Goal: Download file/media

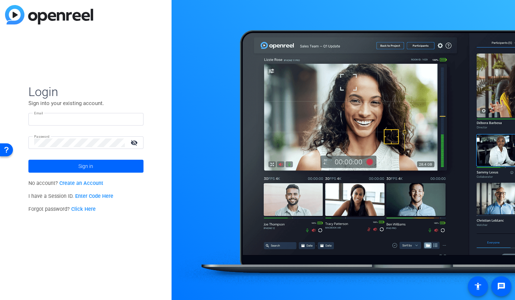
type input "msamstag@knowledgelaunch.com"
click at [118, 118] on input "msamstag@knowledgelaunch.com" at bounding box center [86, 119] width 104 height 9
click at [148, 94] on div "Login Sign into your existing account. Email msamstag@knowledgelaunch.com Passw…" at bounding box center [86, 150] width 172 height 300
click at [39, 172] on span at bounding box center [85, 166] width 115 height 17
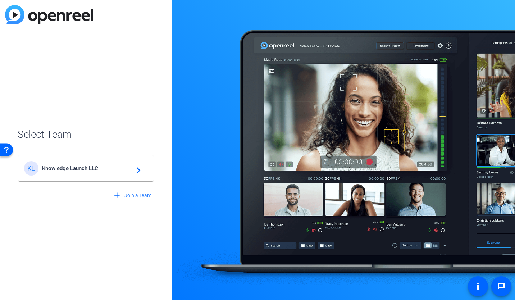
click at [127, 167] on span "Knowledge Launch LLC" at bounding box center [87, 168] width 90 height 6
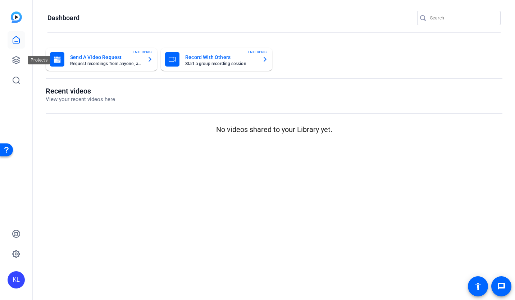
click at [20, 58] on icon at bounding box center [16, 60] width 7 height 7
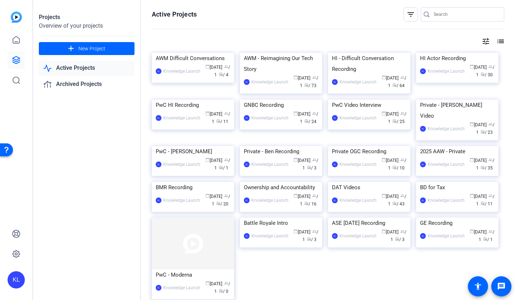
click at [86, 86] on link "Archived Projects" at bounding box center [87, 84] width 96 height 15
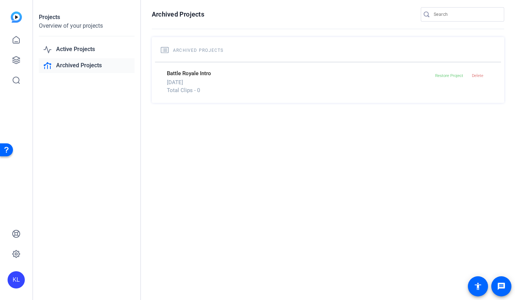
click at [85, 50] on link "Active Projects" at bounding box center [87, 49] width 96 height 15
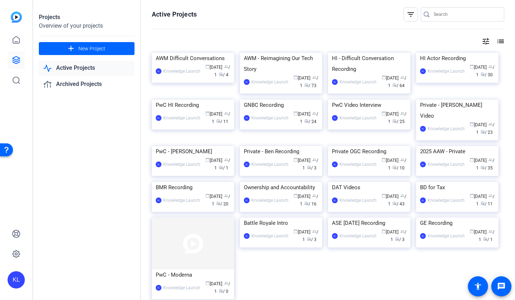
click at [282, 75] on div "AWM - Reimagining Our Tech Story" at bounding box center [281, 64] width 75 height 22
click at [196, 53] on img at bounding box center [193, 53] width 82 height 0
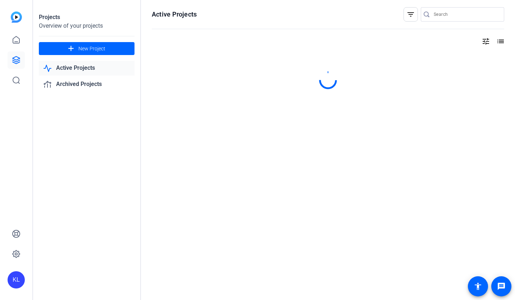
drag, startPoint x: 295, startPoint y: 126, endPoint x: 303, endPoint y: 129, distance: 8.7
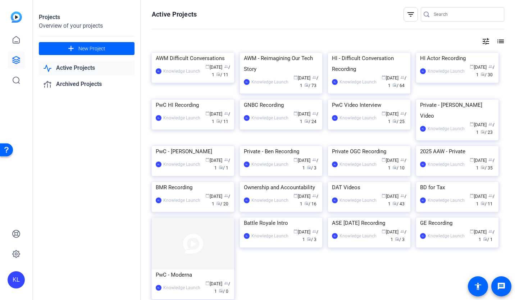
drag, startPoint x: 303, startPoint y: 129, endPoint x: 509, endPoint y: 8, distance: 238.9
click at [509, 8] on div "Active Projects filter_list tune list AWM Difficult Conversations KL Knowledge …" at bounding box center [328, 150] width 374 height 300
click at [87, 87] on link "Archived Projects" at bounding box center [87, 84] width 96 height 15
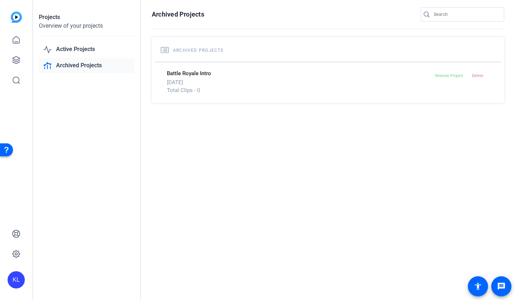
click at [86, 48] on link "Active Projects" at bounding box center [87, 49] width 96 height 15
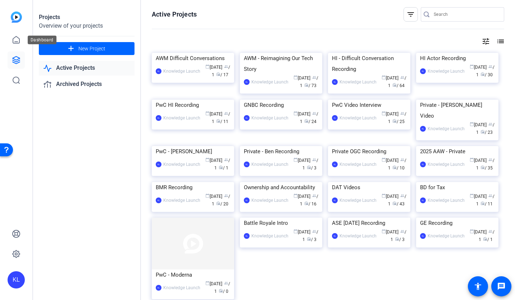
click at [18, 40] on icon at bounding box center [16, 40] width 9 height 9
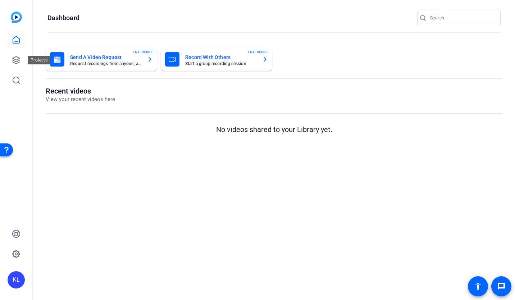
click at [15, 62] on icon at bounding box center [16, 60] width 9 height 9
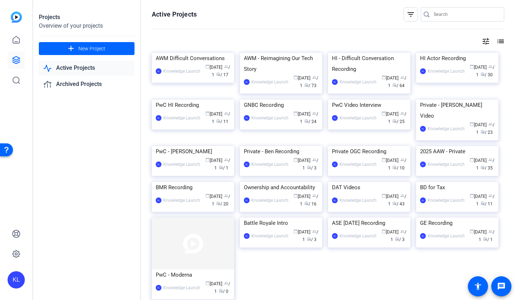
click at [98, 69] on link "Active Projects" at bounding box center [87, 68] width 96 height 15
click at [19, 45] on link at bounding box center [16, 39] width 17 height 17
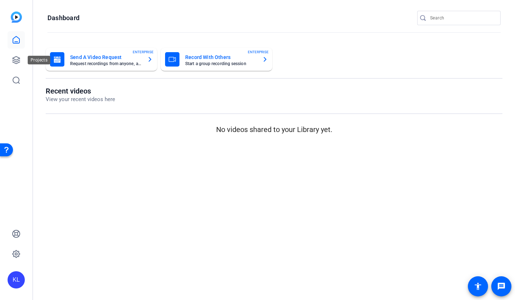
click at [12, 61] on link at bounding box center [16, 59] width 17 height 17
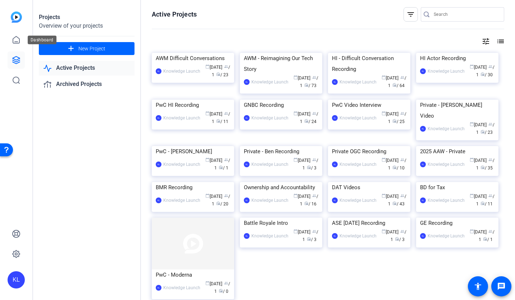
click at [17, 43] on icon at bounding box center [16, 39] width 6 height 7
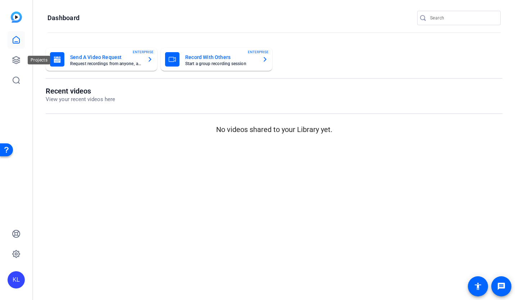
click at [19, 59] on icon at bounding box center [16, 60] width 9 height 9
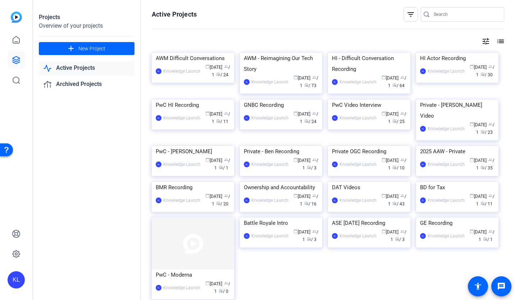
click at [186, 64] on div "AWM Difficult Conversations" at bounding box center [193, 58] width 75 height 11
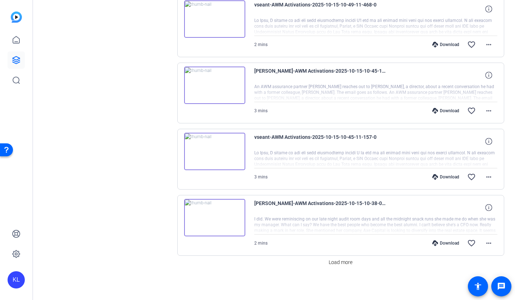
scroll to position [496, 0]
click at [333, 264] on span "Load more" at bounding box center [341, 262] width 24 height 8
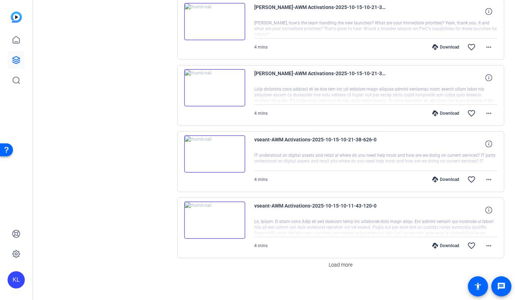
scroll to position [1158, 0]
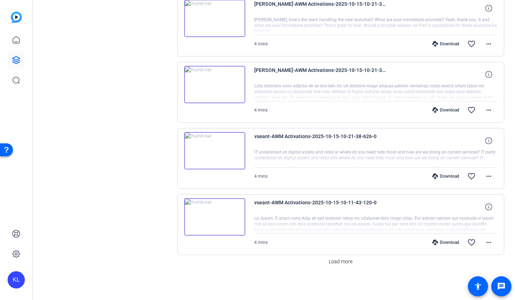
click at [334, 262] on span "Load more" at bounding box center [341, 262] width 24 height 8
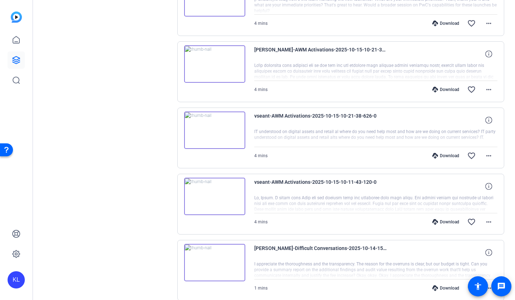
scroll to position [1188, 0]
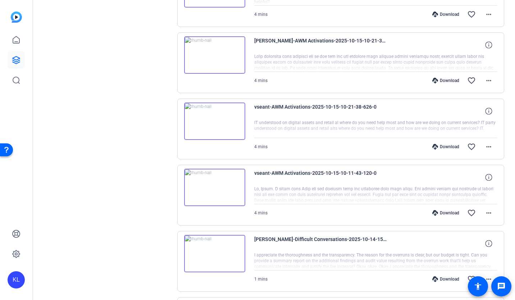
click at [242, 188] on img at bounding box center [214, 187] width 61 height 37
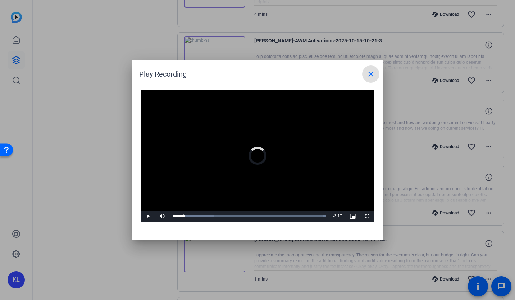
click at [184, 214] on div "Loaded : 100.00% 0:15 0:15" at bounding box center [250, 216] width 160 height 11
click at [189, 215] on div "Loaded : 100.00% 0:22 0:22" at bounding box center [250, 216] width 160 height 11
click at [195, 216] on div "Loaded : 100.00% 0:30 0:22" at bounding box center [249, 216] width 153 height 1
click at [201, 216] on div "Loaded : 100.00% 0:39 0:30" at bounding box center [249, 216] width 153 height 1
click at [210, 216] on div "Loaded : 100.00% 0:50 0:39" at bounding box center [249, 216] width 153 height 1
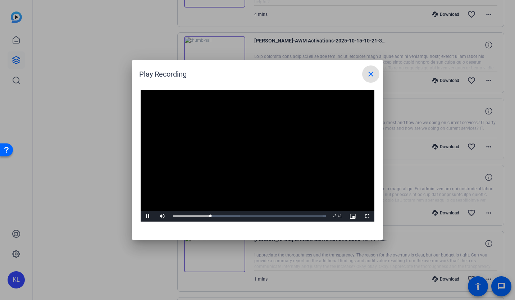
click at [220, 214] on div "Loaded : 100.00% 1:04 0:51" at bounding box center [250, 216] width 160 height 11
click at [227, 212] on div "Loaded : 100.00% 1:15 1:05" at bounding box center [250, 216] width 160 height 11
click at [233, 212] on div "Loaded : 100.00% 1:22 1:15" at bounding box center [250, 216] width 160 height 11
click at [245, 212] on div "Loaded : 100.00% 1:39 1:23" at bounding box center [250, 216] width 160 height 11
click at [237, 213] on div "Loaded : 100.00% 1:29 1:41" at bounding box center [250, 216] width 160 height 11
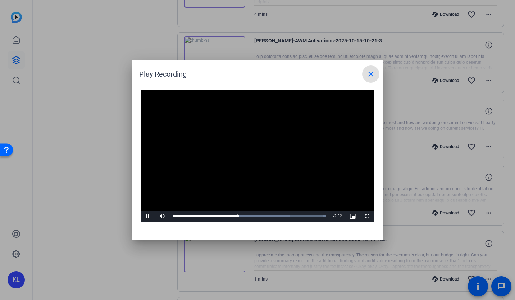
click at [366, 73] on span at bounding box center [370, 74] width 17 height 17
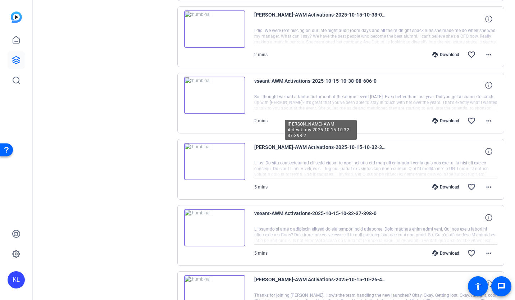
scroll to position [756, 0]
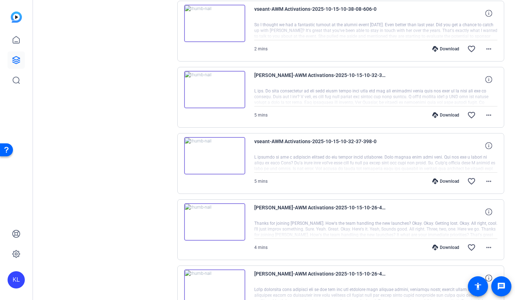
click at [220, 220] on img at bounding box center [214, 221] width 61 height 37
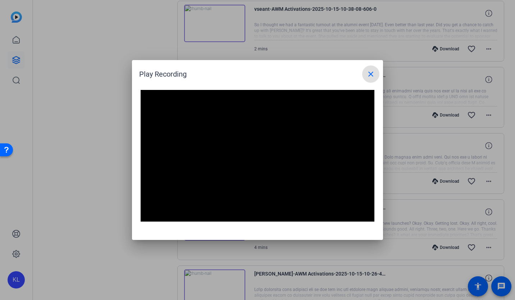
click at [371, 75] on mat-icon "close" at bounding box center [371, 74] width 9 height 9
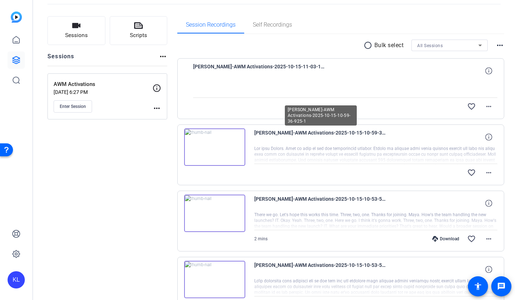
scroll to position [72, 0]
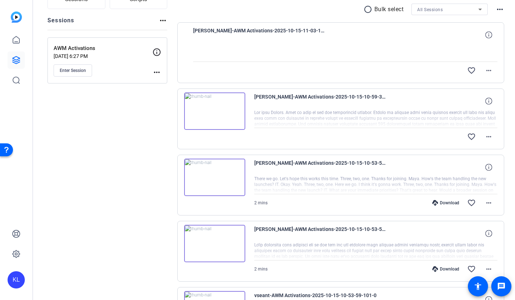
click at [217, 176] on img at bounding box center [214, 177] width 61 height 37
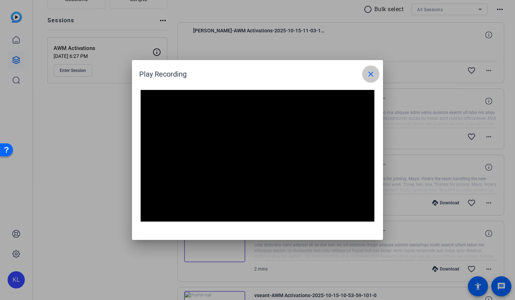
click at [370, 72] on mat-icon "close" at bounding box center [371, 74] width 9 height 9
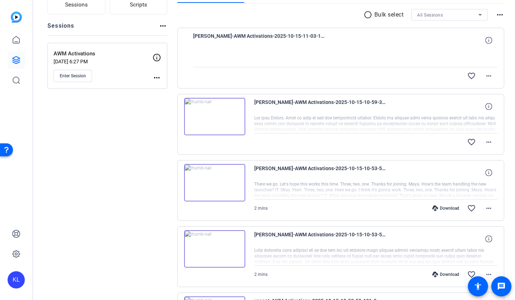
scroll to position [0, 0]
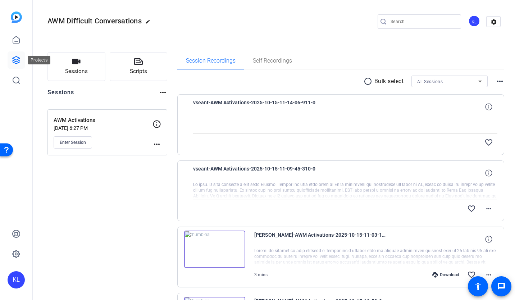
click at [18, 65] on link at bounding box center [16, 59] width 17 height 17
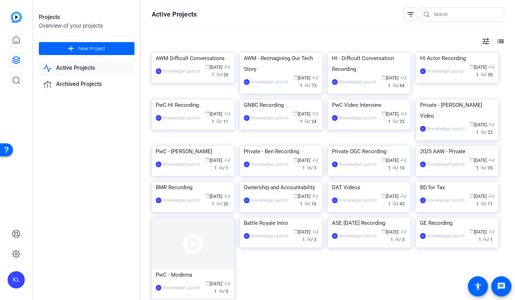
click at [206, 64] on div "AWM Difficult Conversations" at bounding box center [193, 58] width 75 height 11
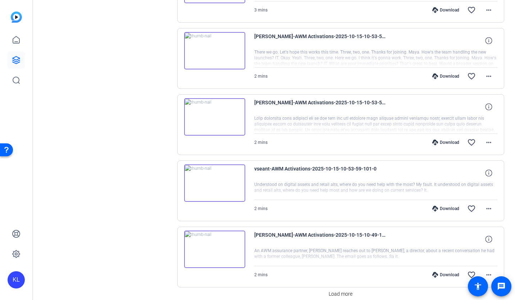
scroll to position [496, 0]
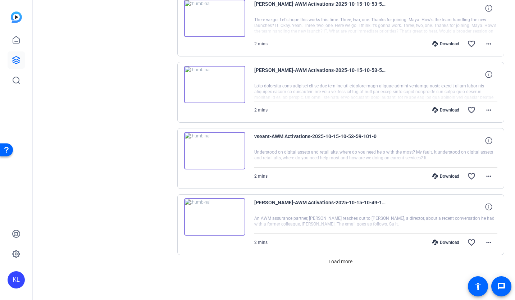
click at [348, 262] on span "Load more" at bounding box center [341, 262] width 24 height 8
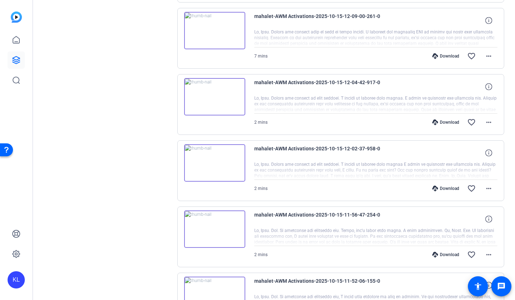
scroll to position [1158, 0]
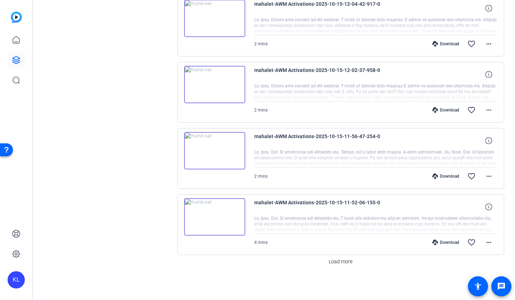
click at [332, 264] on span "Load more" at bounding box center [341, 262] width 24 height 8
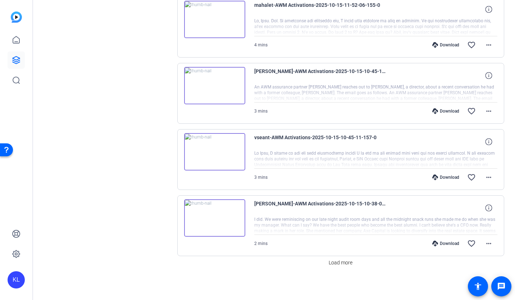
scroll to position [1821, 0]
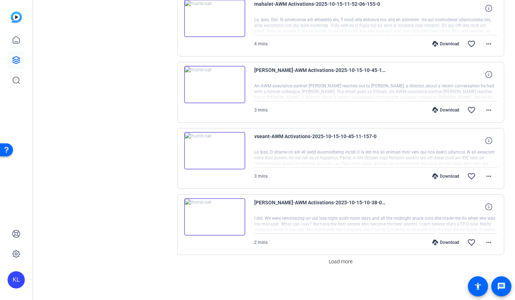
click at [347, 259] on span "Load more" at bounding box center [341, 262] width 24 height 8
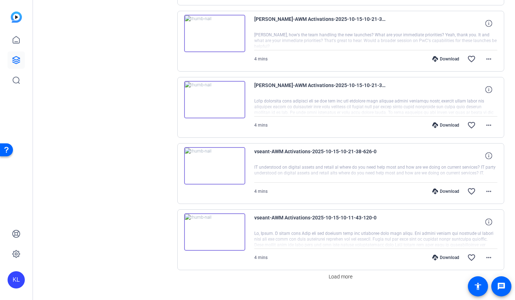
scroll to position [2483, 0]
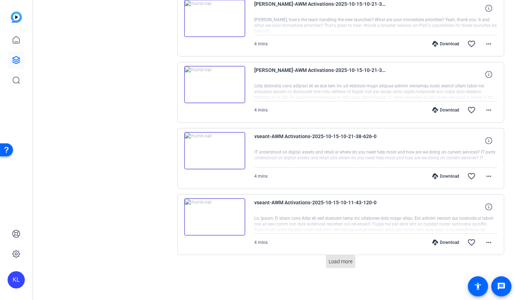
click at [340, 266] on span at bounding box center [341, 261] width 30 height 17
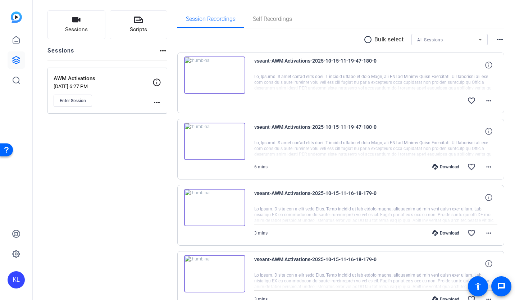
scroll to position [0, 0]
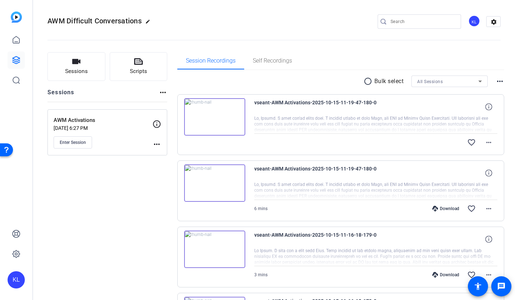
click at [212, 117] on img at bounding box center [214, 116] width 61 height 37
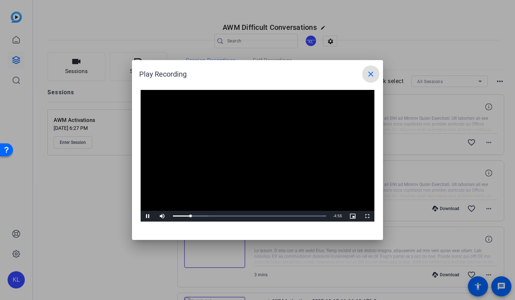
click at [213, 217] on div "Loaded : 100.00% 1:27 0:38" at bounding box center [250, 216] width 160 height 11
click at [273, 214] on div "Loaded : 100.00% 3:39 1:31" at bounding box center [250, 216] width 160 height 11
click at [256, 216] on div "4:17" at bounding box center [231, 216] width 117 height 1
click at [251, 215] on div "Loaded : 100.00% 2:51 2:51" at bounding box center [250, 216] width 160 height 11
click at [248, 215] on div "Loaded : 100.00% 2:45 2:52" at bounding box center [250, 216] width 160 height 11
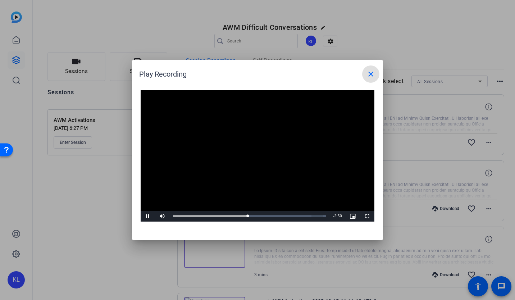
click at [240, 215] on div "Loaded : 100.00% 2:26 2:44" at bounding box center [250, 216] width 160 height 11
click at [232, 217] on div "2:26" at bounding box center [206, 216] width 67 height 1
click at [147, 216] on span "Video Player" at bounding box center [148, 216] width 14 height 0
click at [146, 216] on span "Video Player" at bounding box center [148, 216] width 14 height 0
click at [232, 217] on div "2:27" at bounding box center [206, 216] width 67 height 1
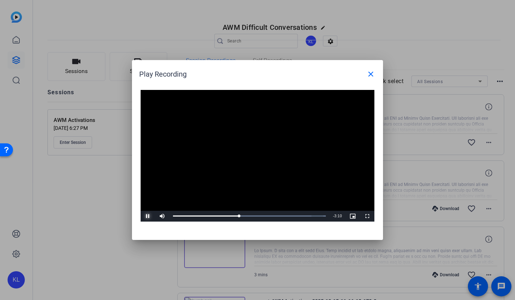
click at [231, 216] on div "2:25" at bounding box center [206, 216] width 66 height 1
click at [175, 217] on div "0:05" at bounding box center [174, 216] width 3 height 1
click at [174, 217] on div "0:03" at bounding box center [174, 216] width 2 height 1
click at [173, 216] on div "0:00" at bounding box center [173, 216] width 1 height 1
click at [215, 215] on div "Loaded : 100.00% 1:31 0:07" at bounding box center [250, 216] width 160 height 11
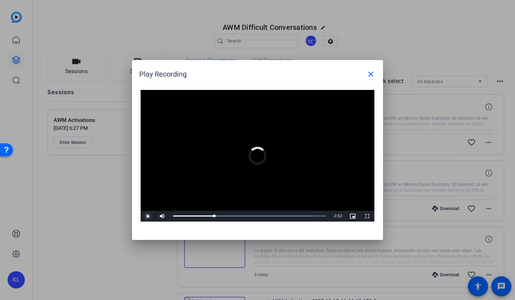
click at [220, 216] on div "Loaded : 100.00% 1:42 1:41" at bounding box center [249, 216] width 153 height 1
click at [222, 216] on div "1:51" at bounding box center [197, 216] width 49 height 1
click at [224, 216] on div "1:51" at bounding box center [198, 216] width 51 height 1
click at [226, 216] on div "1:55" at bounding box center [199, 216] width 53 height 1
click at [230, 215] on div "Loaded : 100.00% 2:05 1:59" at bounding box center [250, 216] width 160 height 11
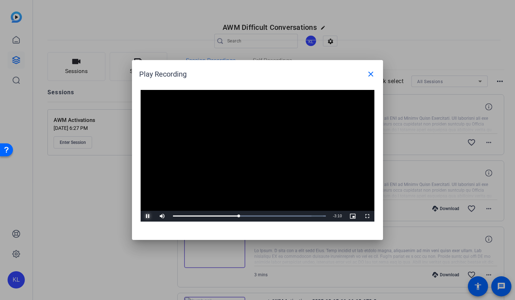
click at [239, 216] on div "2:24" at bounding box center [206, 216] width 66 height 1
click at [249, 216] on div "Loaded : 100.00% 2:46 2:29" at bounding box center [249, 216] width 153 height 1
click at [249, 216] on div "2:46" at bounding box center [211, 216] width 76 height 1
click at [255, 215] on div "Loaded : 100.00% 2:59 2:52" at bounding box center [250, 216] width 160 height 11
click at [258, 216] on div "Loaded : 100.00% 3:07 3:07" at bounding box center [249, 216] width 153 height 1
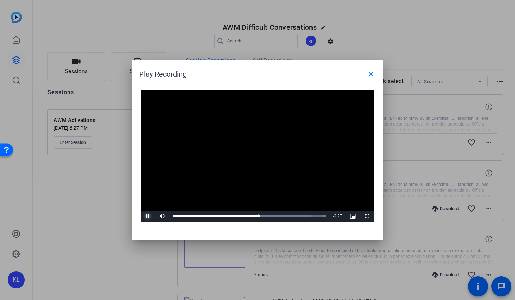
click at [259, 216] on div "3:07" at bounding box center [216, 216] width 86 height 1
click at [265, 215] on div "Loaded : 100.00% 3:19 3:20" at bounding box center [250, 216] width 160 height 11
click at [267, 215] on div "Loaded : 100.00% 3:26 3:26" at bounding box center [250, 216] width 160 height 11
click at [274, 214] on div "Loaded : 100.00% 3:41 3:26" at bounding box center [250, 216] width 160 height 11
click at [275, 216] on div "3:43" at bounding box center [224, 216] width 102 height 1
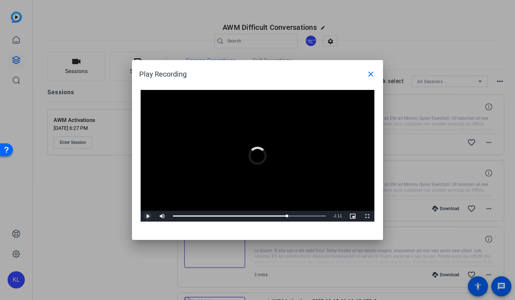
click at [293, 215] on div "Loaded : 100.00% 4:23 4:09" at bounding box center [250, 216] width 160 height 11
click at [294, 216] on div "4:24" at bounding box center [233, 216] width 121 height 1
click at [299, 213] on div "Loaded : 100.00% 4:35 4:36" at bounding box center [250, 216] width 160 height 11
click at [301, 213] on div "Loaded : 100.00% 4:38 4:36" at bounding box center [250, 216] width 160 height 11
click at [304, 213] on div "Loaded : 100.00% 4:45 4:45" at bounding box center [250, 216] width 160 height 11
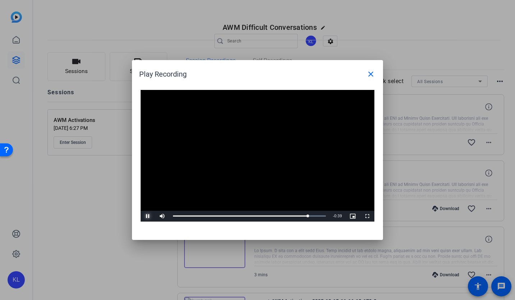
click at [174, 216] on div "4:55" at bounding box center [240, 216] width 135 height 1
drag, startPoint x: 176, startPoint y: 215, endPoint x: 171, endPoint y: 215, distance: 5.0
click at [173, 216] on div "0:05" at bounding box center [174, 216] width 3 height 1
click at [145, 216] on span "Video Player" at bounding box center [148, 216] width 14 height 0
click at [173, 217] on div "0:02" at bounding box center [173, 216] width 1 height 1
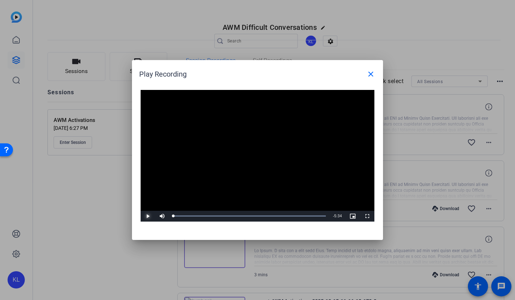
click at [148, 216] on span "Video Player" at bounding box center [148, 216] width 14 height 0
click at [149, 216] on span "Video Player" at bounding box center [148, 216] width 14 height 0
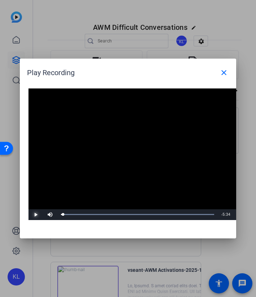
drag, startPoint x: 76, startPoint y: 215, endPoint x: 61, endPoint y: 216, distance: 15.2
click at [61, 215] on div "0:00" at bounding box center [62, 214] width 2 height 1
click at [35, 215] on span "Video Player" at bounding box center [35, 215] width 14 height 0
click at [61, 214] on div "Loaded : 100.00% 0:01 1:50" at bounding box center [137, 214] width 153 height 1
click at [88, 212] on div "Loaded : 100.00% 0:59 0:59" at bounding box center [137, 214] width 160 height 11
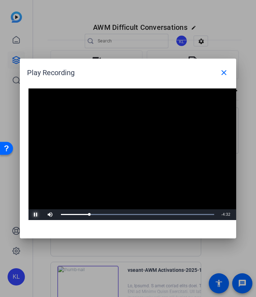
click at [98, 213] on div "Loaded : 100.00% 1:21 1:02" at bounding box center [137, 214] width 160 height 11
click at [103, 213] on div "Loaded : 100.00% 1:32 1:32" at bounding box center [137, 214] width 160 height 11
click at [112, 212] on div "Loaded : 100.00% 1:51 1:51" at bounding box center [137, 214] width 160 height 11
click at [118, 213] on div "Loaded : 100.00% 2:04 2:05" at bounding box center [137, 214] width 160 height 11
click at [120, 214] on div "2:09" at bounding box center [90, 214] width 59 height 1
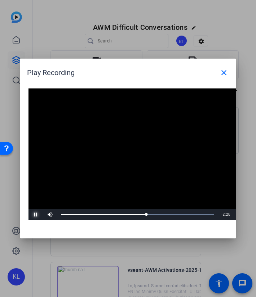
click at [118, 214] on div "3:06" at bounding box center [103, 214] width 85 height 1
click at [121, 214] on div "Loaded : 100.00% 2:12 2:05" at bounding box center [137, 214] width 153 height 1
click at [133, 214] on div "2:37" at bounding box center [97, 214] width 72 height 1
click at [36, 215] on span "Video Player" at bounding box center [35, 215] width 14 height 0
click at [132, 214] on div "2:39" at bounding box center [97, 214] width 73 height 1
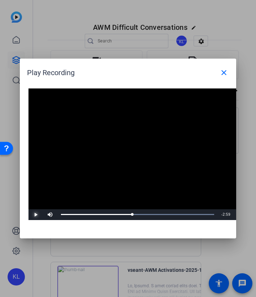
click at [31, 215] on span "Video Player" at bounding box center [35, 215] width 14 height 0
click at [68, 213] on div "Loaded : 100.00% 0:17 2:44" at bounding box center [137, 214] width 160 height 11
click at [68, 213] on div "Loaded : 100.00% 0:16 0:16" at bounding box center [137, 214] width 160 height 11
click at [71, 213] on div "Loaded : 100.00% 0:22 0:36" at bounding box center [137, 214] width 160 height 11
click at [39, 215] on span "Video Player" at bounding box center [35, 215] width 14 height 0
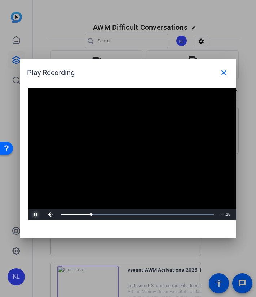
click at [133, 212] on div "Loaded : 100.00% 2:37 1:06" at bounding box center [137, 214] width 160 height 11
click at [127, 212] on div "Loaded : 100.00% 2:26 2:49" at bounding box center [137, 214] width 160 height 11
click at [134, 212] on div "Loaded : 100.00% 2:39 2:30" at bounding box center [137, 214] width 160 height 11
click at [134, 215] on div "2:56" at bounding box center [101, 214] width 80 height 1
click at [160, 213] on div "Loaded : 100.00% 3:36 3:29" at bounding box center [137, 214] width 160 height 11
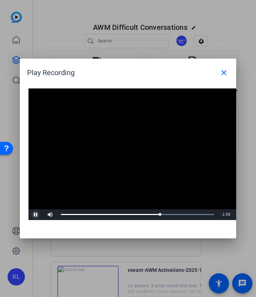
click at [163, 213] on div "Loaded : 100.00% 3:44 3:36" at bounding box center [137, 214] width 160 height 11
click at [165, 214] on div "3:48" at bounding box center [113, 214] width 104 height 1
click at [166, 214] on div "3:49" at bounding box center [113, 214] width 105 height 1
click at [170, 214] on div "3:57" at bounding box center [115, 214] width 109 height 1
click at [172, 213] on div "Loaded : 100.00% 4:03 3:58" at bounding box center [137, 214] width 160 height 11
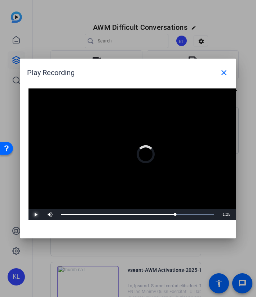
click at [175, 213] on div "Loaded : 100.00% 4:09 4:09" at bounding box center [137, 214] width 160 height 11
click at [171, 215] on div "4:12" at bounding box center [118, 214] width 115 height 1
click at [170, 213] on div "Loaded : 100.00% 4:00 4:11" at bounding box center [137, 214] width 160 height 11
click at [173, 215] on div "4:07" at bounding box center [117, 214] width 113 height 1
click at [93, 214] on div "Loaded : 100.00% 1:10 4:35" at bounding box center [137, 214] width 153 height 1
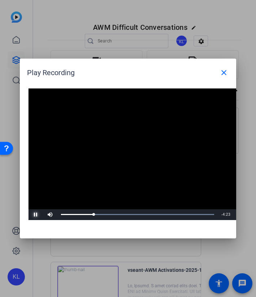
click at [99, 214] on div "Loaded : 100.00% 1:21 1:11" at bounding box center [137, 214] width 153 height 1
click at [104, 213] on div "Loaded : 100.00% 1:33 1:23" at bounding box center [137, 214] width 160 height 11
click at [107, 213] on div "Loaded : 100.00% 1:40 1:35" at bounding box center [137, 214] width 160 height 11
click at [78, 210] on div "Loaded : 100.00% 0:39 1:43" at bounding box center [137, 214] width 160 height 11
click at [82, 212] on div "Loaded : 100.00% 0:46 0:40" at bounding box center [137, 214] width 160 height 11
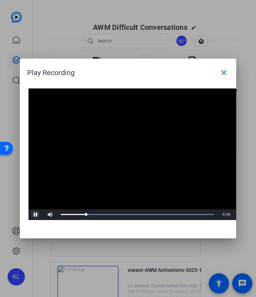
click at [86, 214] on div "0:55" at bounding box center [73, 214] width 25 height 1
click at [88, 213] on div "Loaded : 100.00% 0:59 1:10" at bounding box center [137, 214] width 160 height 11
click at [202, 215] on div "Loaded : 100.00% 5:07 1:11" at bounding box center [137, 214] width 153 height 1
click at [202, 215] on div "Loaded : 100.00% 5:07 5:27" at bounding box center [137, 214] width 153 height 1
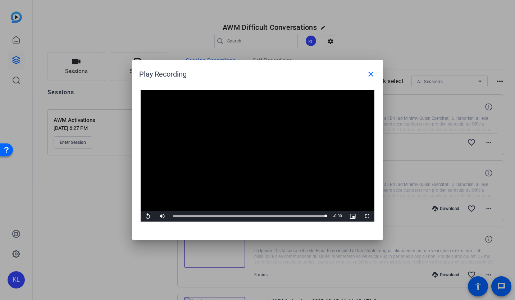
click at [374, 72] on mat-icon "close" at bounding box center [371, 74] width 9 height 9
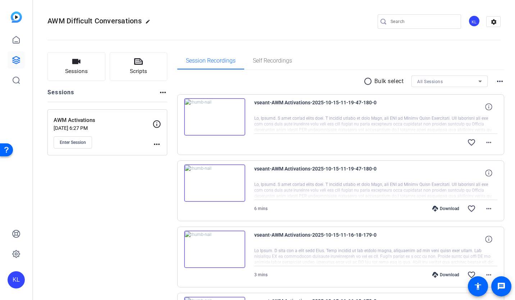
click at [211, 120] on img at bounding box center [214, 116] width 61 height 37
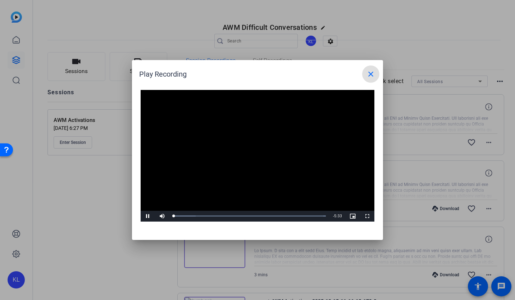
click at [315, 216] on div "Loaded : 100.00% 5:11 0:01" at bounding box center [249, 216] width 153 height 1
click at [374, 76] on mat-icon "close" at bounding box center [371, 74] width 9 height 9
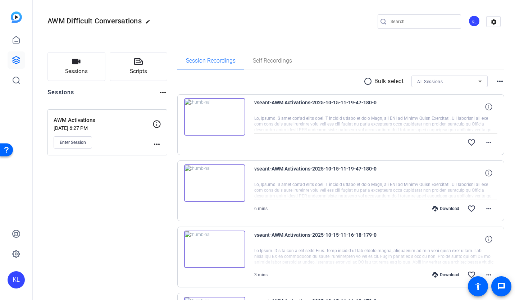
click at [490, 140] on mat-icon "more_horiz" at bounding box center [489, 142] width 9 height 9
click at [374, 163] on div at bounding box center [257, 150] width 515 height 300
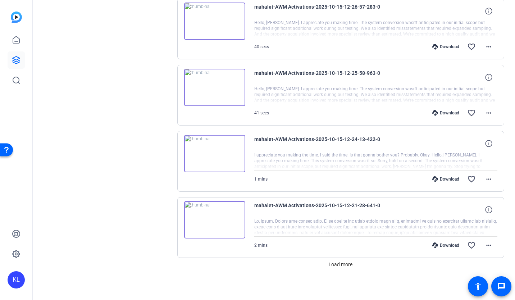
scroll to position [496, 0]
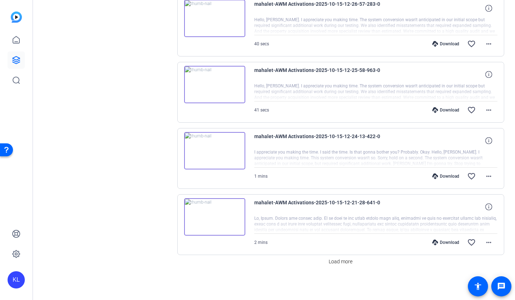
click at [339, 262] on span "Load more" at bounding box center [341, 262] width 24 height 8
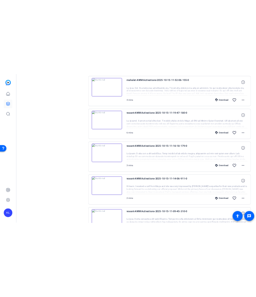
scroll to position [1092, 0]
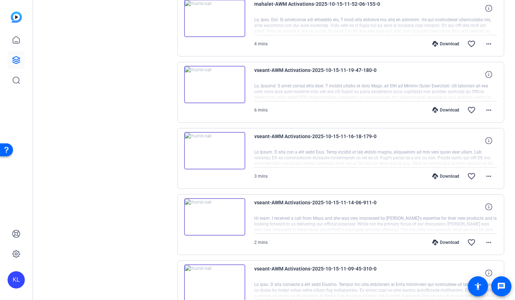
click at [485, 108] on mat-icon "more_horiz" at bounding box center [489, 110] width 9 height 9
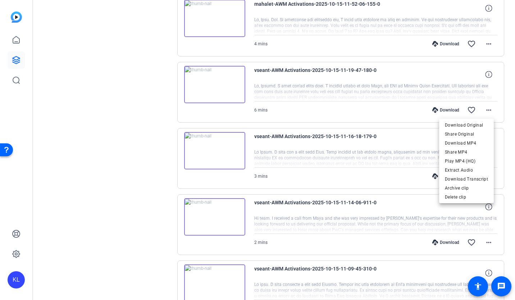
click at [466, 144] on span "Download MP4" at bounding box center [466, 143] width 43 height 9
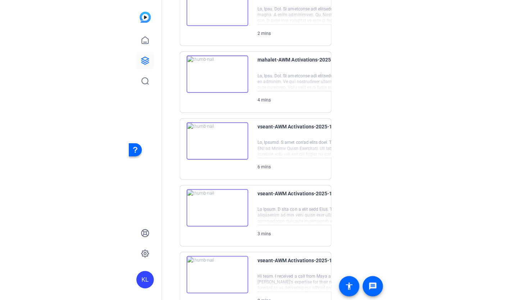
scroll to position [1146, 0]
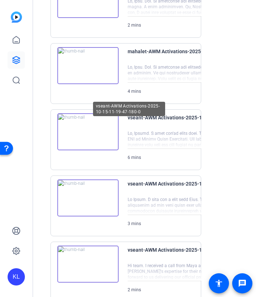
click at [127, 136] on div at bounding box center [197, 140] width 140 height 18
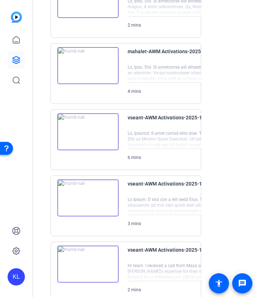
click at [58, 138] on img at bounding box center [87, 131] width 61 height 37
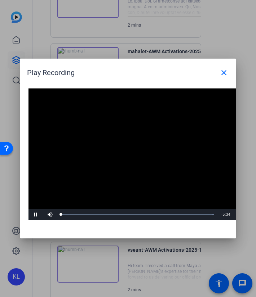
click at [140, 150] on video "Video Player" at bounding box center [145, 155] width 234 height 132
click at [0, 0] on div "2:36" at bounding box center [0, 0] width 0 height 0
click at [38, 215] on span "Video Player" at bounding box center [35, 215] width 14 height 0
click at [130, 213] on div "Loaded : 100.00% 2:31 2:46" at bounding box center [137, 214] width 160 height 11
click at [33, 215] on span "Video Player" at bounding box center [35, 215] width 14 height 0
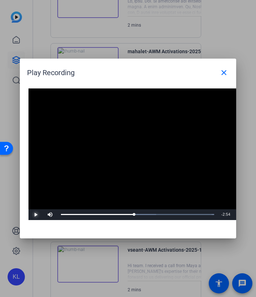
click at [71, 213] on div "Loaded : 100.00% 0:22 2:40" at bounding box center [137, 214] width 160 height 11
click at [37, 215] on span "Video Player" at bounding box center [35, 215] width 14 height 0
click at [35, 215] on span "Video Player" at bounding box center [35, 215] width 14 height 0
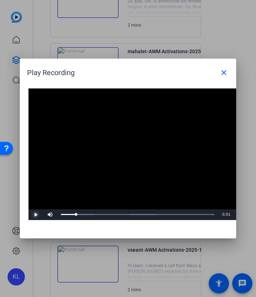
click at [135, 213] on div "Loaded : 100.00% 2:42 0:33" at bounding box center [137, 214] width 160 height 11
click at [36, 215] on span "Video Player" at bounding box center [35, 215] width 14 height 0
click at [35, 215] on span "Video Player" at bounding box center [35, 215] width 14 height 0
click at [140, 214] on div "Progress Bar" at bounding box center [144, 214] width 29 height 1
click at [33, 215] on span "Video Player" at bounding box center [35, 215] width 14 height 0
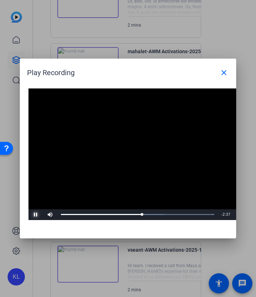
click at [33, 215] on span "Video Player" at bounding box center [35, 215] width 14 height 0
click at [0, 0] on div "5:17" at bounding box center [0, 0] width 0 height 0
click at [37, 215] on span "Video Player" at bounding box center [35, 215] width 14 height 0
click at [204, 214] on div "5:20" at bounding box center [134, 214] width 146 height 1
click at [37, 215] on span "Video Player" at bounding box center [35, 215] width 14 height 0
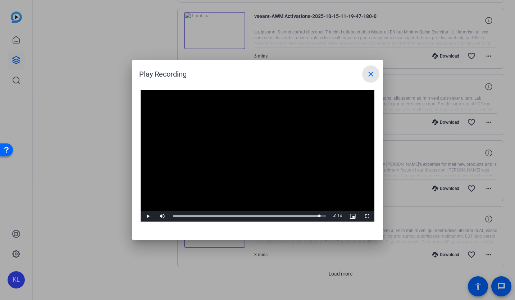
click at [372, 74] on mat-icon "close" at bounding box center [371, 74] width 9 height 9
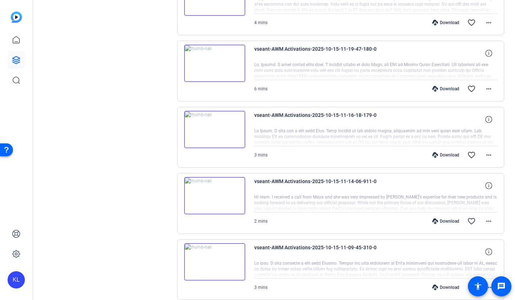
scroll to position [1114, 0]
click at [217, 131] on img at bounding box center [214, 129] width 61 height 37
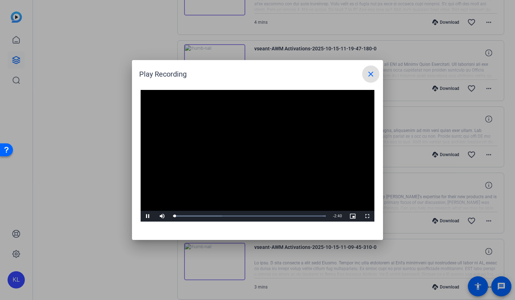
click at [215, 215] on div "Loaded : 100.00% 0:43 0:02" at bounding box center [250, 216] width 160 height 11
click at [229, 216] on div "Loaded : 100.00% 0:58 0:44" at bounding box center [249, 216] width 153 height 1
click at [242, 216] on div "Loaded : 100.00% 1:12 0:59" at bounding box center [249, 216] width 153 height 1
click at [234, 213] on div "Loaded : 100.00% 1:05 1:13" at bounding box center [250, 216] width 160 height 11
click at [222, 214] on div "Loaded : 100.00% 0:51 0:51" at bounding box center [250, 216] width 160 height 11
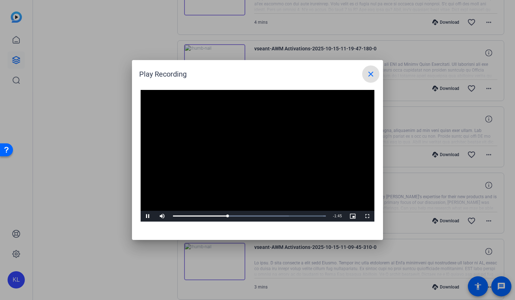
click at [228, 216] on div "0:57" at bounding box center [200, 216] width 55 height 1
click at [277, 216] on div "Loaded : 100.00% 1:49 1:04" at bounding box center [249, 216] width 153 height 1
click at [283, 215] on div "Loaded : 100.00% 1:56 1:56" at bounding box center [250, 216] width 160 height 11
click at [150, 216] on span "Video Player" at bounding box center [148, 216] width 14 height 0
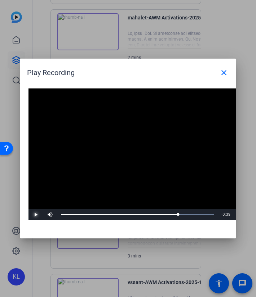
click at [170, 215] on div "2:03" at bounding box center [119, 214] width 117 height 1
click at [35, 215] on span "Video Player" at bounding box center [35, 215] width 14 height 0
click at [130, 212] on div "Loaded : 100.00% 1:14 2:38" at bounding box center [137, 214] width 160 height 11
click at [125, 212] on div "Loaded : 100.00% 1:08 1:08" at bounding box center [137, 214] width 160 height 11
click at [119, 213] on div "Loaded : 100.00% 1:01 1:08" at bounding box center [137, 214] width 160 height 11
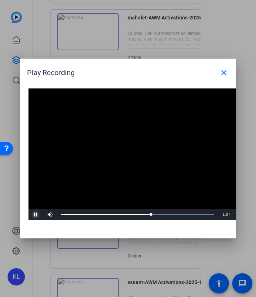
click at [96, 213] on div "Loaded : 100.00% 0:37 1:35" at bounding box center [137, 214] width 160 height 11
click at [150, 212] on div "Loaded : 100.00% 1:34 0:44" at bounding box center [137, 214] width 160 height 11
click at [155, 213] on div "Loaded : 100.00% 1:39 1:35" at bounding box center [137, 214] width 160 height 11
click at [158, 214] on div "1:42" at bounding box center [109, 214] width 97 height 1
click at [166, 214] on div "1:51" at bounding box center [113, 214] width 105 height 1
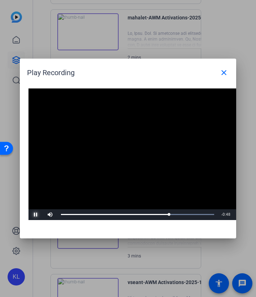
click at [169, 214] on div "1:54" at bounding box center [115, 214] width 108 height 1
click at [33, 215] on span "Video Player" at bounding box center [35, 215] width 14 height 0
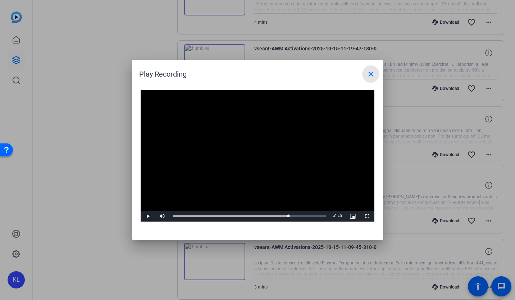
click at [373, 74] on mat-icon "close" at bounding box center [371, 74] width 9 height 9
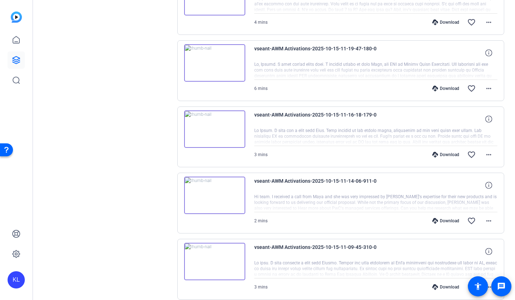
click at [434, 154] on icon at bounding box center [436, 155] width 6 height 6
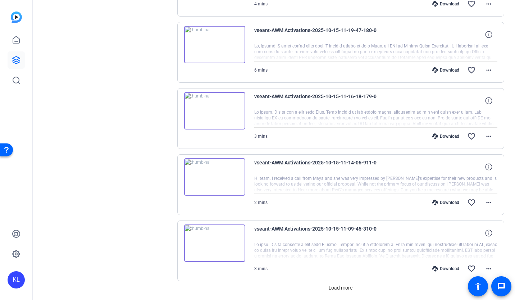
scroll to position [1129, 0]
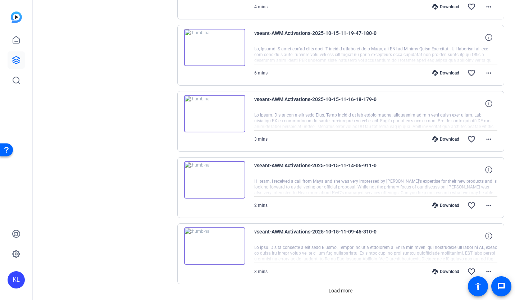
click at [216, 179] on img at bounding box center [214, 179] width 61 height 37
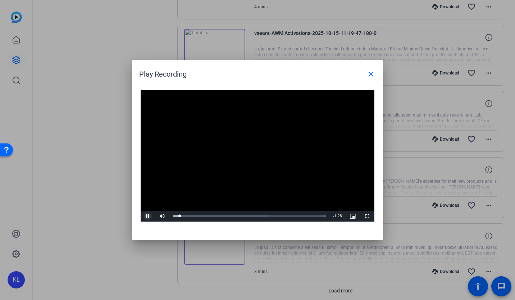
click at [146, 216] on span "Video Player" at bounding box center [148, 216] width 14 height 0
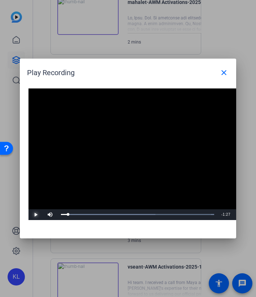
click at [37, 215] on span "Video Player" at bounding box center [35, 215] width 14 height 0
click at [104, 213] on div "Loaded : 100.00% 0:25 0:09" at bounding box center [137, 214] width 160 height 11
click at [115, 212] on div "Loaded : 100.00% 0:32 0:26" at bounding box center [137, 214] width 160 height 11
click at [129, 210] on div "Loaded : 100.00% 0:40 0:32" at bounding box center [137, 214] width 160 height 11
click at [142, 213] on div "Loaded : 100.00% 0:48 0:46" at bounding box center [137, 214] width 160 height 11
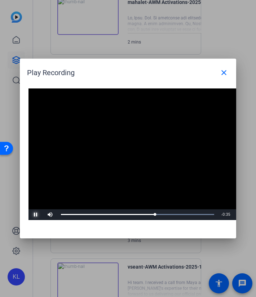
click at [158, 213] on div "Loaded : 100.00% 0:58 0:56" at bounding box center [137, 214] width 160 height 11
click at [82, 214] on div "1:31" at bounding box center [137, 214] width 153 height 1
click at [66, 212] on div "Loaded : 100.00% 0:03 0:03" at bounding box center [137, 214] width 160 height 11
click at [33, 215] on span "Video Player" at bounding box center [35, 215] width 14 height 0
click at [127, 213] on div "Loaded : 100.00% 0:40 0:40" at bounding box center [137, 214] width 160 height 11
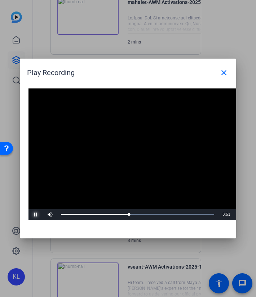
click at [134, 213] on div "Loaded : 100.00% 0:44 0:40" at bounding box center [137, 214] width 160 height 11
click at [140, 213] on div "Loaded : 100.00% 0:47 0:47" at bounding box center [137, 214] width 160 height 11
click at [147, 214] on div "0:51" at bounding box center [104, 214] width 86 height 1
click at [152, 214] on div "0:54" at bounding box center [106, 214] width 91 height 1
click at [34, 215] on span "Video Player" at bounding box center [35, 215] width 14 height 0
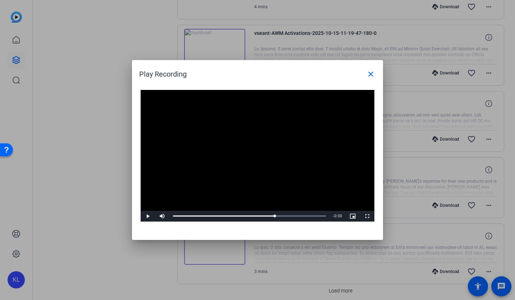
click at [367, 75] on mat-icon "close" at bounding box center [371, 74] width 9 height 9
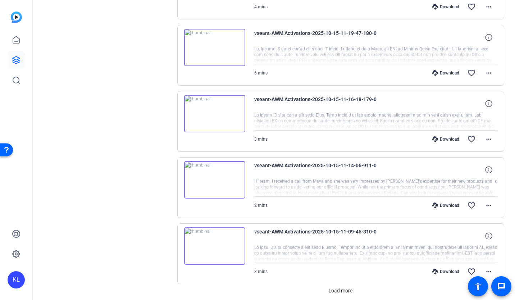
click at [449, 206] on div "Download" at bounding box center [446, 206] width 34 height 6
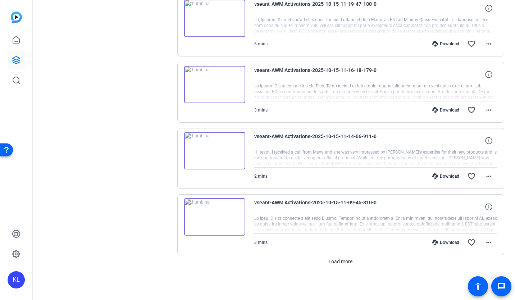
click at [334, 261] on span "Load more" at bounding box center [341, 262] width 24 height 8
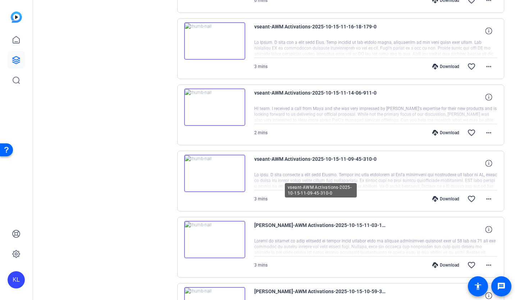
scroll to position [1212, 0]
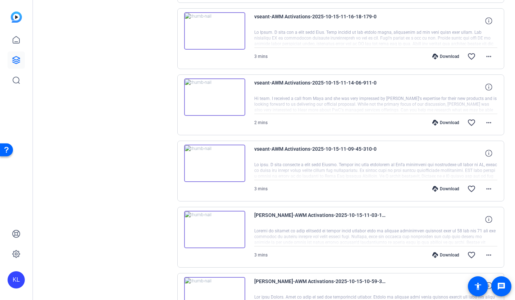
click at [214, 156] on img at bounding box center [214, 163] width 61 height 37
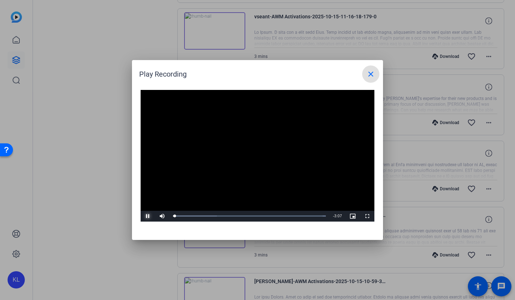
click at [148, 216] on span "Video Player" at bounding box center [148, 216] width 14 height 0
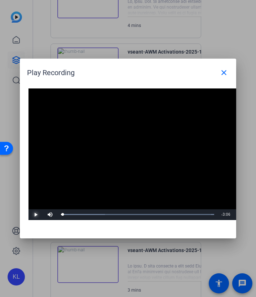
click at [102, 213] on div "Loaded : 100.00% 0:50 0:02" at bounding box center [137, 214] width 160 height 11
click at [110, 214] on div "Loaded : 100.00% 1:00 0:50" at bounding box center [137, 214] width 153 height 1
click at [33, 215] on span "Video Player" at bounding box center [35, 215] width 14 height 0
click at [119, 213] on div "Loaded : 100.00% 1:12 1:01" at bounding box center [137, 214] width 160 height 11
click at [123, 212] on div "Loaded : 100.00% 1:16 1:16" at bounding box center [137, 214] width 160 height 11
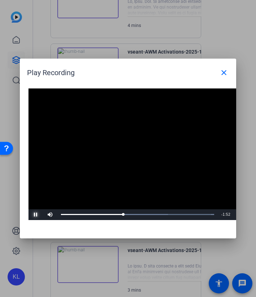
click at [129, 212] on div "Loaded : 100.00% 1:23 1:16" at bounding box center [137, 214] width 160 height 11
click at [130, 214] on div "1:24" at bounding box center [95, 214] width 69 height 1
click at [132, 214] on div "1:27" at bounding box center [96, 214] width 71 height 1
click at [138, 213] on div "Loaded : 100.00% 1:35 1:31" at bounding box center [137, 214] width 160 height 11
click at [142, 213] on div "Loaded : 100.00% 1:39 1:36" at bounding box center [137, 214] width 160 height 11
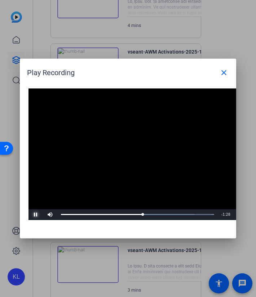
click at [146, 213] on div "Loaded : 100.00% 1:44 1:40" at bounding box center [137, 214] width 160 height 11
click at [151, 212] on div "Loaded : 100.00% 1:51 1:46" at bounding box center [137, 214] width 160 height 11
click at [61, 213] on div "Loaded : 100.00% 0:00 0:00" at bounding box center [137, 214] width 160 height 11
click at [105, 213] on div "Loaded : 100.00% 0:55 1:05" at bounding box center [137, 214] width 160 height 11
click at [131, 212] on div "Loaded : 100.00% 1:25 1:04" at bounding box center [137, 214] width 160 height 11
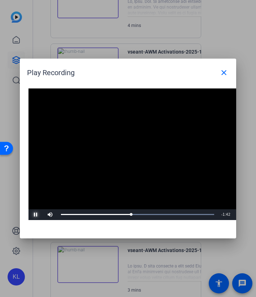
click at [135, 212] on div "Loaded : 100.00% 1:31 1:26" at bounding box center [137, 214] width 160 height 11
click at [140, 212] on div "Loaded : 100.00% 1:37 1:32" at bounding box center [137, 214] width 160 height 11
click at [144, 212] on div "Loaded : 100.00% 1:42 1:38" at bounding box center [137, 214] width 160 height 11
click at [148, 214] on div "1:47" at bounding box center [104, 214] width 87 height 1
click at [152, 213] on div "Loaded : 100.00% 1:52 1:47" at bounding box center [137, 214] width 160 height 11
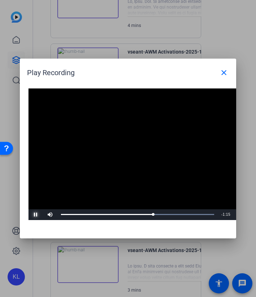
click at [149, 213] on div "Loaded : 100.00% 1:49 1:53" at bounding box center [137, 214] width 160 height 11
click at [36, 215] on span "Video Player" at bounding box center [35, 215] width 14 height 0
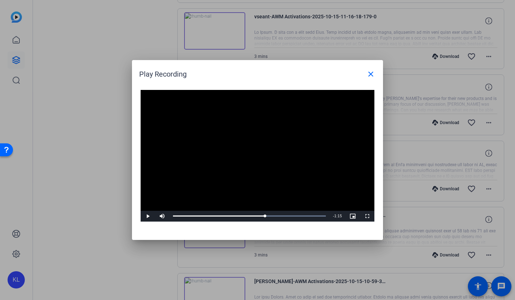
click at [371, 76] on mat-icon "close" at bounding box center [371, 74] width 9 height 9
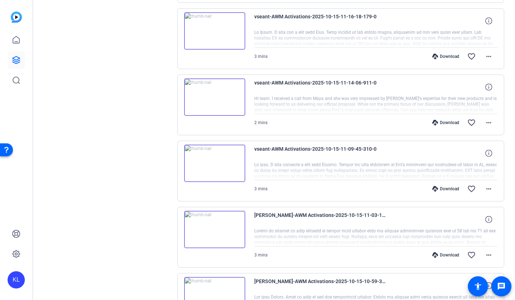
click at [448, 189] on div "Download" at bounding box center [446, 189] width 34 height 6
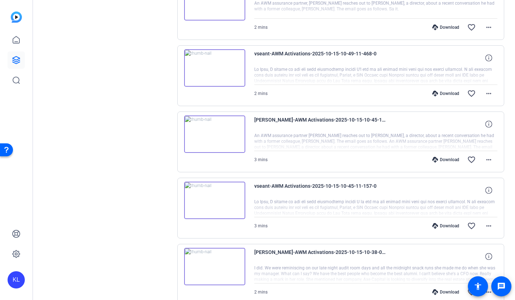
scroll to position [1821, 0]
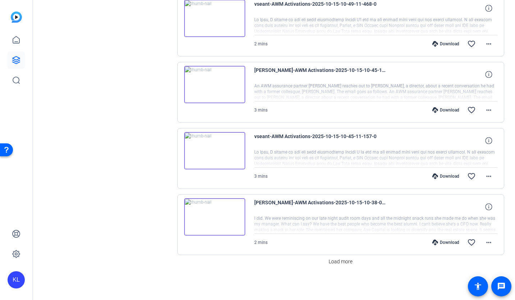
click at [331, 263] on span "Load more" at bounding box center [341, 262] width 24 height 8
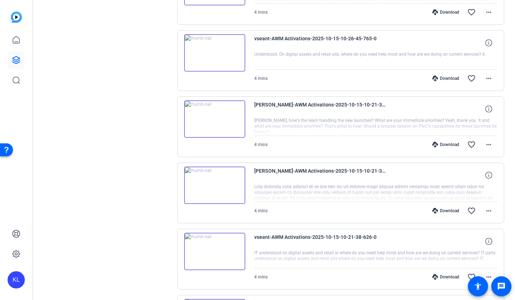
scroll to position [2483, 0]
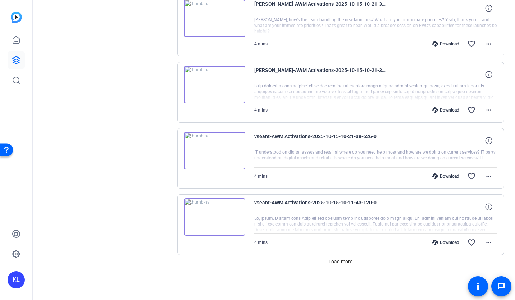
click at [335, 258] on span "Load more" at bounding box center [341, 262] width 24 height 8
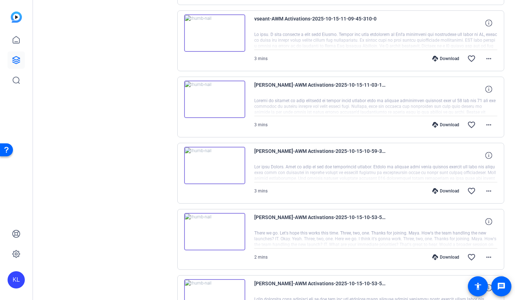
scroll to position [1342, 0]
click at [210, 177] on img at bounding box center [214, 165] width 61 height 37
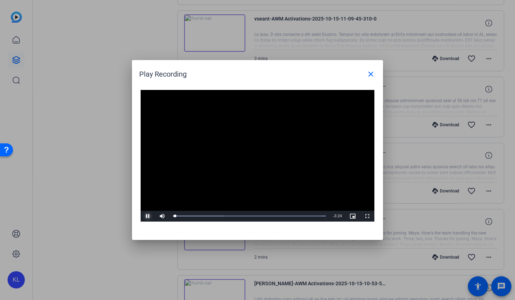
click at [146, 216] on span "Video Player" at bounding box center [148, 216] width 14 height 0
drag, startPoint x: 173, startPoint y: 217, endPoint x: 165, endPoint y: 219, distance: 8.5
click at [165, 219] on div "Play Mute Current Time 0:00 / Duration 3:26 Loaded : 100.00% 0:00 0:00 Stream T…" at bounding box center [258, 216] width 234 height 11
click at [146, 216] on span "Video Player" at bounding box center [148, 216] width 14 height 0
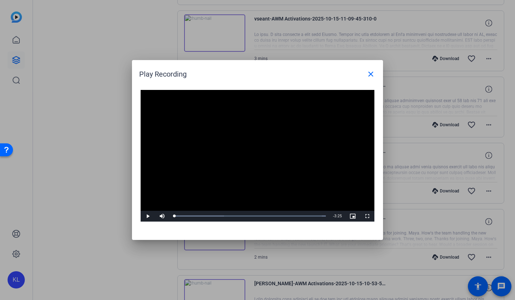
click at [374, 76] on mat-icon "close" at bounding box center [371, 74] width 9 height 9
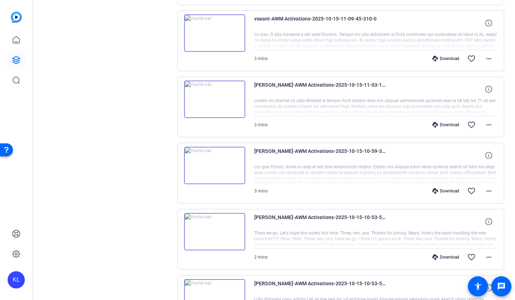
click at [221, 103] on img at bounding box center [214, 99] width 61 height 37
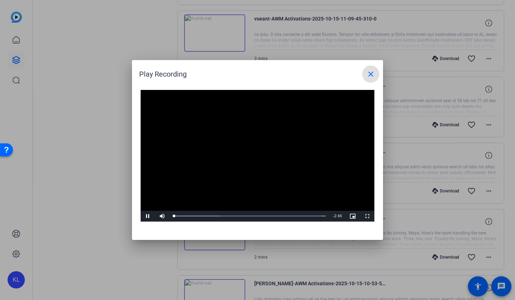
click at [202, 214] on div "Loaded : 100.00% 0:31 0:01" at bounding box center [250, 216] width 160 height 11
click at [206, 215] on div "Loaded : 100.00% 0:36 0:36" at bounding box center [250, 216] width 160 height 11
click at [211, 215] on div "Loaded : 100.00% 0:40 0:36" at bounding box center [250, 216] width 160 height 11
click at [215, 214] on div "Loaded : 100.00% 0:46 0:42" at bounding box center [250, 216] width 160 height 11
click at [216, 216] on div "0:46" at bounding box center [194, 216] width 42 height 1
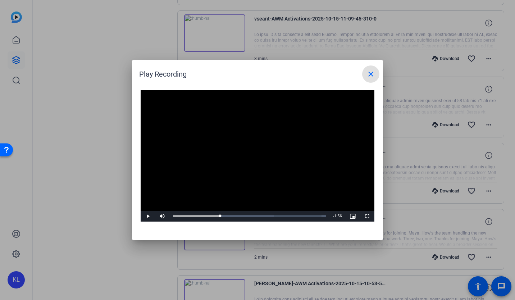
click at [220, 216] on div "0:51" at bounding box center [196, 216] width 47 height 1
click at [221, 216] on div "0:51" at bounding box center [197, 216] width 48 height 1
click at [227, 216] on div "0:58" at bounding box center [200, 216] width 54 height 1
click at [234, 215] on div "Loaded : 100.00% 1:06 1:02" at bounding box center [250, 216] width 160 height 11
click at [235, 216] on div "1:07" at bounding box center [204, 216] width 62 height 1
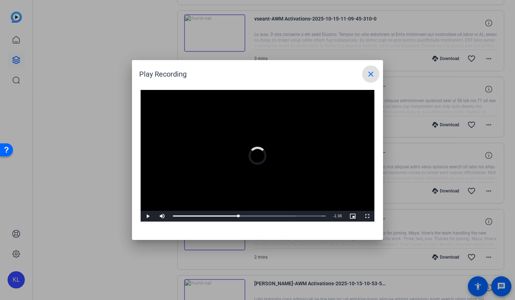
click at [235, 215] on div "Loaded : 100.00% 1:07 1:11" at bounding box center [250, 216] width 160 height 11
click at [148, 216] on span "Video Player" at bounding box center [148, 216] width 14 height 0
click at [141, 211] on button "Play" at bounding box center [148, 216] width 14 height 11
click at [146, 216] on span "Video Player" at bounding box center [148, 216] width 14 height 0
click at [374, 72] on mat-icon "close" at bounding box center [371, 74] width 9 height 9
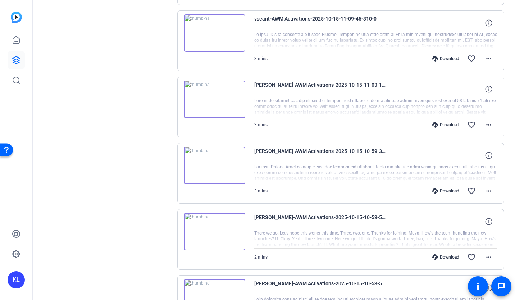
click at [213, 173] on img at bounding box center [214, 165] width 61 height 37
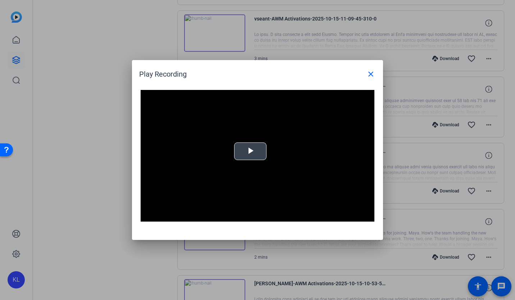
click at [251, 152] on span "Video Player" at bounding box center [251, 152] width 0 height 0
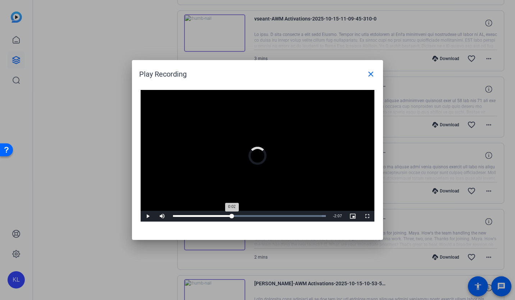
click at [232, 218] on div "Loaded : 100.00% 1:19 0:02" at bounding box center [250, 216] width 160 height 11
click at [235, 217] on div "Loaded : 100.00% 1:24 1:20" at bounding box center [250, 216] width 160 height 11
click at [149, 216] on span "Video Player" at bounding box center [148, 216] width 14 height 0
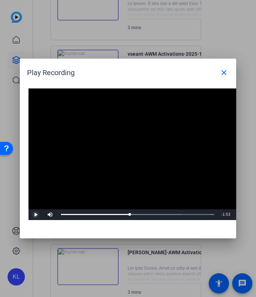
click at [36, 215] on span "Video Player" at bounding box center [35, 215] width 14 height 0
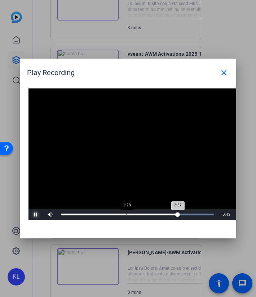
click at [126, 213] on div "Loaded : 100.00% 1:28 2:37" at bounding box center [137, 214] width 160 height 11
click at [126, 214] on div "Loaded : 100.00% 1:27 1:33" at bounding box center [137, 215] width 153 height 2
click at [37, 215] on span "Video Player" at bounding box center [35, 215] width 14 height 0
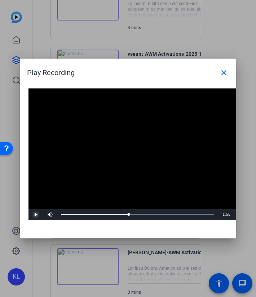
click at [34, 215] on span "Video Player" at bounding box center [35, 215] width 14 height 0
click at [137, 213] on div "Loaded : 100.00% 1:42 1:32" at bounding box center [137, 214] width 160 height 11
click at [143, 214] on div "Loaded : 100.00% 1:50 1:44" at bounding box center [137, 215] width 153 height 2
click at [35, 215] on span "Video Player" at bounding box center [35, 215] width 14 height 0
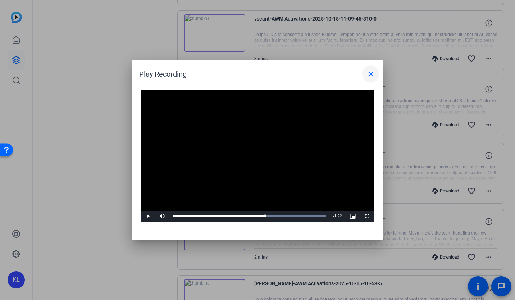
click at [369, 72] on mat-icon "close" at bounding box center [371, 74] width 9 height 9
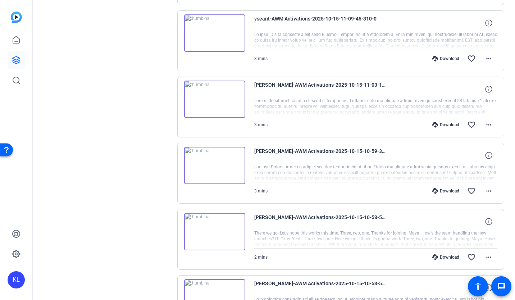
click at [215, 93] on img at bounding box center [214, 99] width 61 height 37
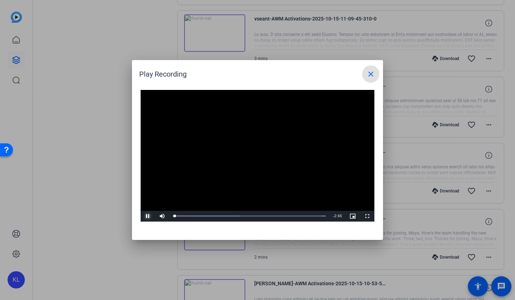
click at [150, 216] on span "Video Player" at bounding box center [148, 216] width 14 height 0
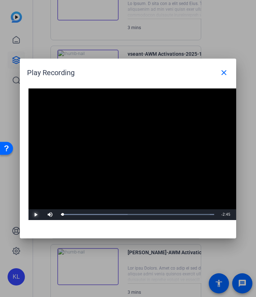
click at [37, 215] on span "Video Player" at bounding box center [35, 215] width 14 height 0
click at [114, 213] on div "Loaded : 100.00% 0:57 0:02" at bounding box center [137, 214] width 160 height 11
click at [125, 216] on div "Loaded : 100.00% 1:09 0:58" at bounding box center [137, 214] width 160 height 11
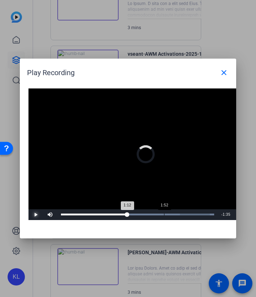
click at [163, 209] on div "Loaded : 100.00% 1:52 1:12" at bounding box center [137, 214] width 160 height 11
click at [169, 211] on div "Loaded : 100.00% 1:58 1:53" at bounding box center [137, 214] width 160 height 11
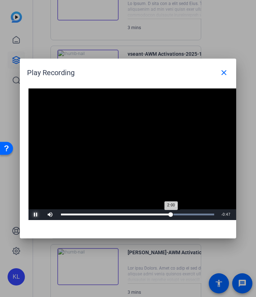
click at [172, 212] on div "Loaded : 100.00% 2:02 2:00" at bounding box center [137, 214] width 160 height 11
click at [174, 214] on div "2:04" at bounding box center [117, 215] width 113 height 2
click at [176, 214] on div "2:06" at bounding box center [119, 215] width 116 height 2
click at [182, 213] on div "Loaded : 100.00% 2:12 2:09" at bounding box center [137, 214] width 160 height 11
click at [187, 214] on div "Loaded : 100.00% 2:17 2:13" at bounding box center [137, 215] width 153 height 2
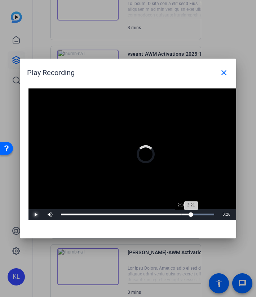
click at [180, 215] on div "2:21" at bounding box center [126, 215] width 130 height 2
click at [121, 211] on div "Loaded : 100.00% 1:06 2:17" at bounding box center [137, 214] width 160 height 11
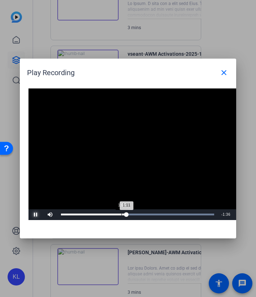
click at [121, 214] on div "Loaded : 100.00% 1:06 1:11" at bounding box center [137, 215] width 153 height 2
click at [36, 215] on span "Video Player" at bounding box center [35, 215] width 14 height 0
click at [146, 214] on div "Loaded : 100.00% 1:32 1:32" at bounding box center [137, 215] width 153 height 2
click at [147, 214] on div "1:33" at bounding box center [104, 215] width 86 height 2
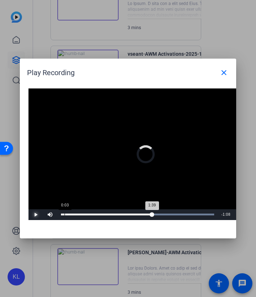
click at [64, 213] on div "Loaded : 100.00% 0:03 1:39" at bounding box center [137, 214] width 160 height 11
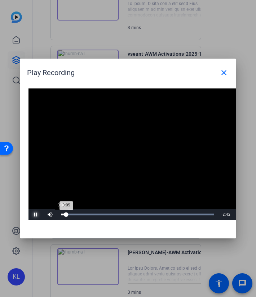
click at [61, 214] on div "Loaded : 100.00% 0:00 0:05" at bounding box center [137, 215] width 153 height 2
click at [38, 215] on span "Video Player" at bounding box center [35, 215] width 14 height 0
drag, startPoint x: 186, startPoint y: 213, endPoint x: 182, endPoint y: 216, distance: 4.5
click at [182, 216] on div "Loaded : 100.00% 2:16 0:24" at bounding box center [137, 215] width 153 height 2
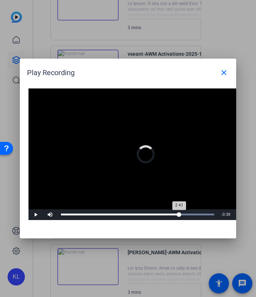
click at [179, 215] on div "2:43" at bounding box center [120, 215] width 118 height 2
click at [196, 214] on div "2:34" at bounding box center [128, 215] width 135 height 2
click at [199, 213] on div "Loaded : 100.00% 2:31 2:38" at bounding box center [137, 214] width 160 height 11
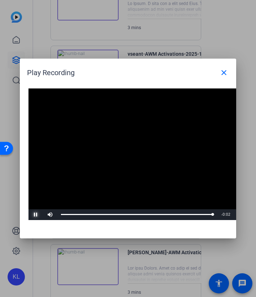
click at [36, 215] on span "Video Player" at bounding box center [35, 215] width 14 height 0
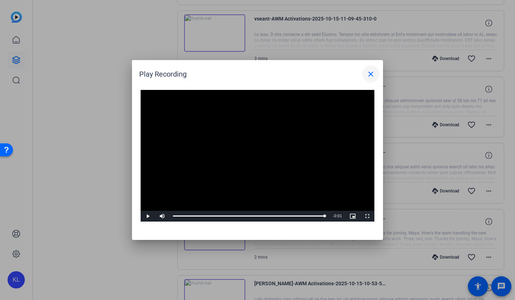
click at [370, 76] on mat-icon "close" at bounding box center [371, 74] width 9 height 9
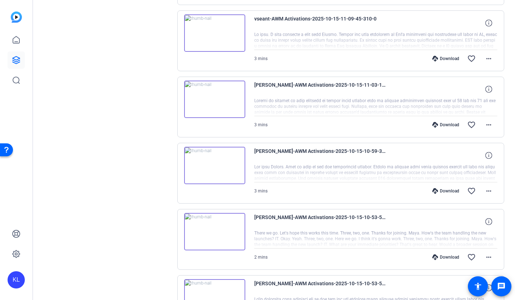
click at [437, 189] on div "Download" at bounding box center [446, 191] width 34 height 6
click at [147, 132] on div "Sessions Scripts Sessions more_horiz AWM Activations [DATE] 6:27 PM Enter Sessi…" at bounding box center [108, 197] width 120 height 2974
click at [436, 123] on div "Download" at bounding box center [446, 125] width 34 height 6
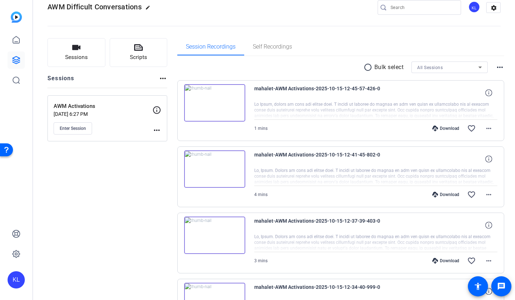
scroll to position [0, 0]
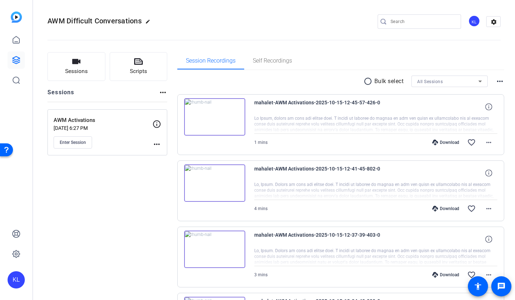
click at [505, 16] on mat-toolbar "AWM Difficult Conversations edit KL settings" at bounding box center [274, 21] width 482 height 43
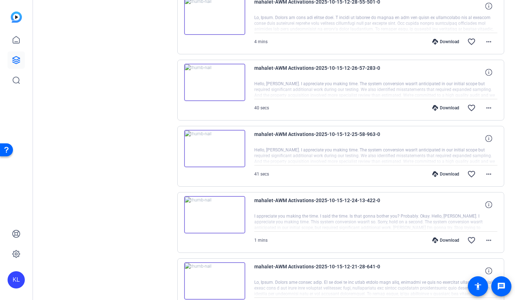
scroll to position [504, 0]
